Goal: Use online tool/utility: Utilize a website feature to perform a specific function

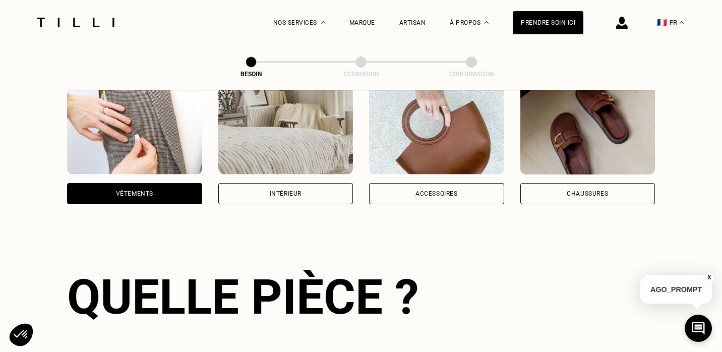
scroll to position [197, 0]
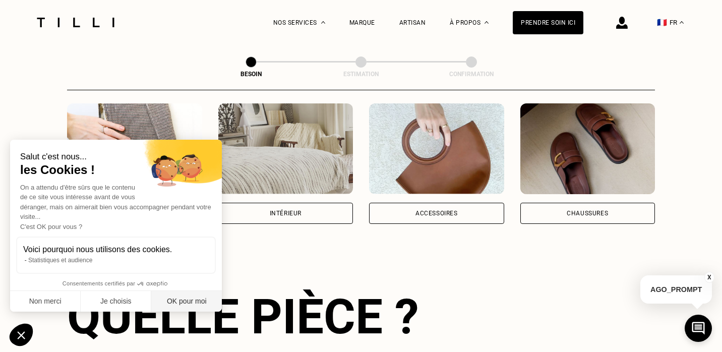
click at [185, 296] on button "OK pour moi" at bounding box center [186, 301] width 71 height 21
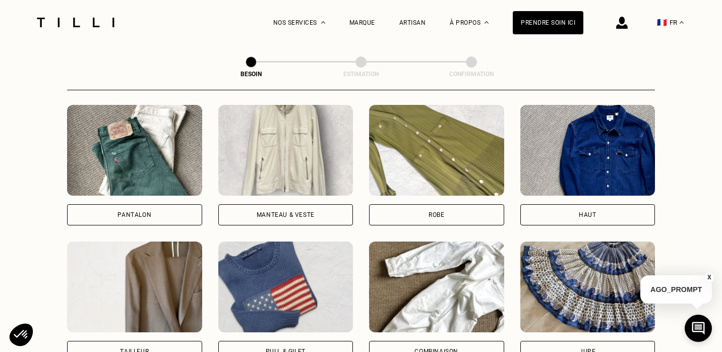
scroll to position [493, 0]
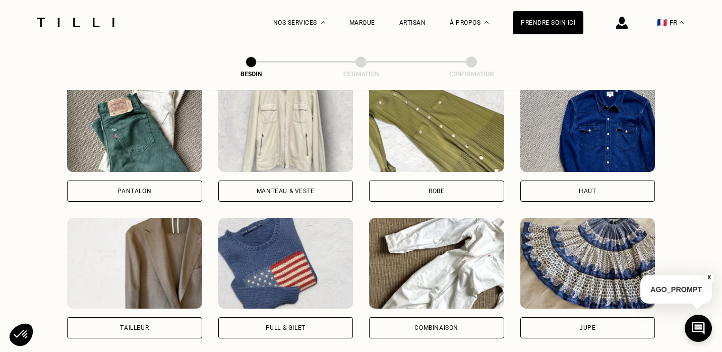
click at [161, 183] on div "Pantalon" at bounding box center [134, 191] width 135 height 21
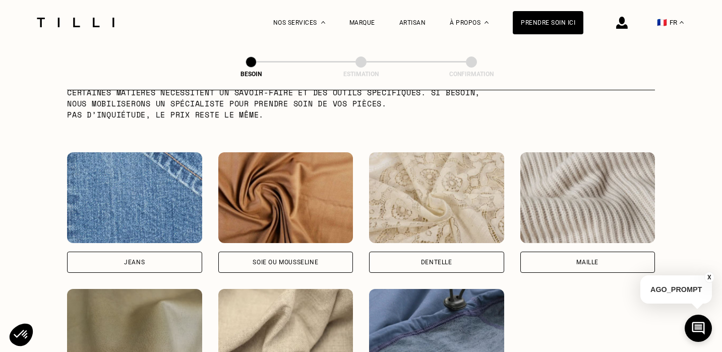
scroll to position [1164, 0]
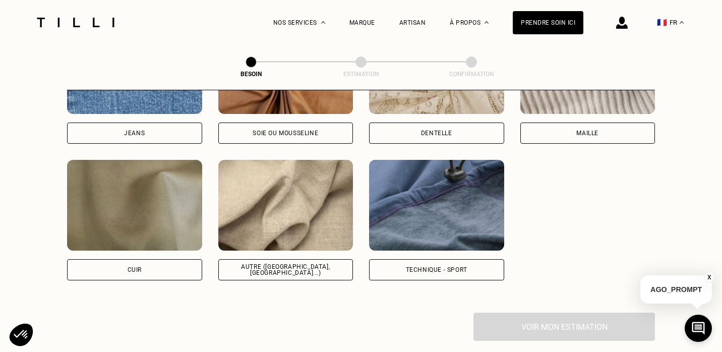
click at [251, 229] on img at bounding box center [285, 205] width 135 height 91
select select "FR"
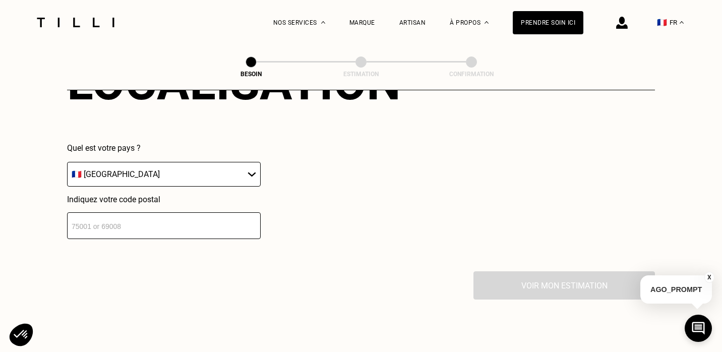
scroll to position [1469, 0]
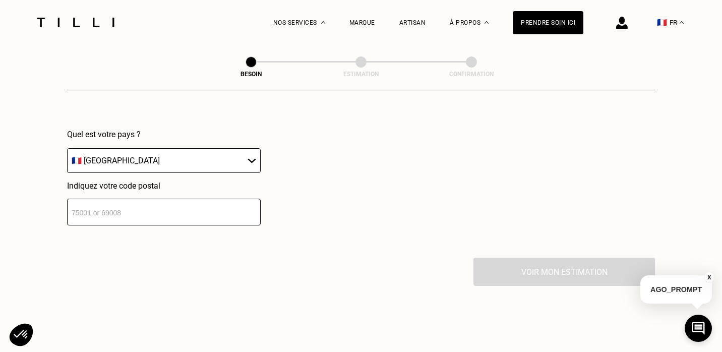
click at [212, 199] on input "number" at bounding box center [164, 212] width 194 height 27
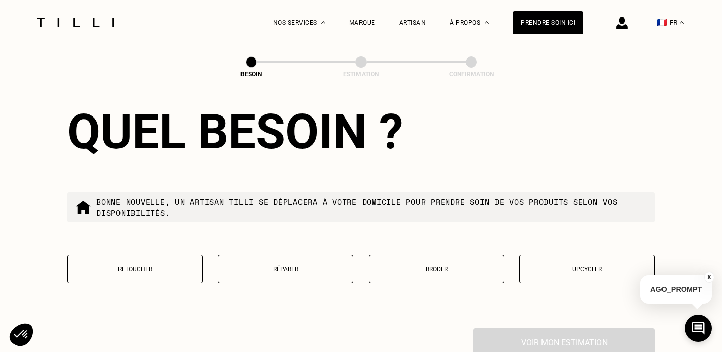
scroll to position [1656, 0]
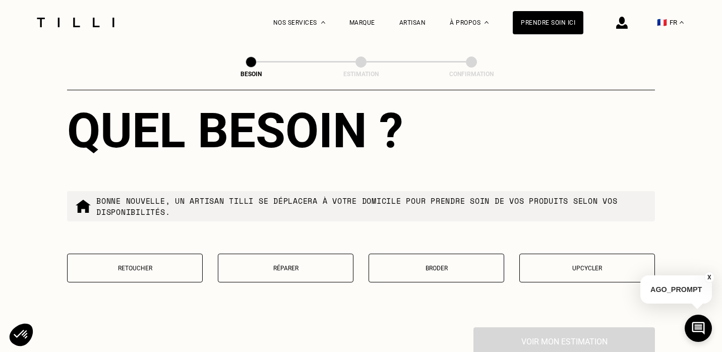
type input "13002"
click at [154, 269] on button "Retoucher" at bounding box center [135, 268] width 136 height 29
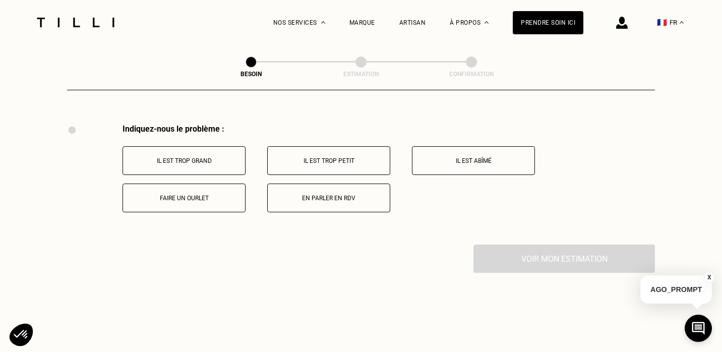
scroll to position [1861, 0]
click at [252, 180] on div "Il est trop grand Il est trop petit Il est abîmé Faire un ourlet En parler en R…" at bounding box center [389, 178] width 533 height 66
click at [243, 183] on button "Faire un ourlet" at bounding box center [184, 197] width 123 height 29
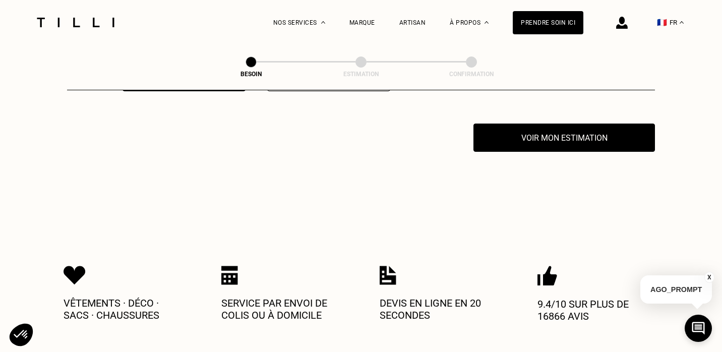
scroll to position [1981, 0]
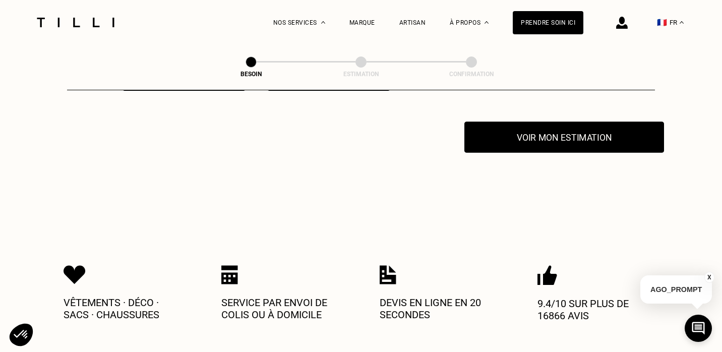
click at [534, 133] on button "Voir mon estimation" at bounding box center [565, 137] width 200 height 31
